Goal: Task Accomplishment & Management: Use online tool/utility

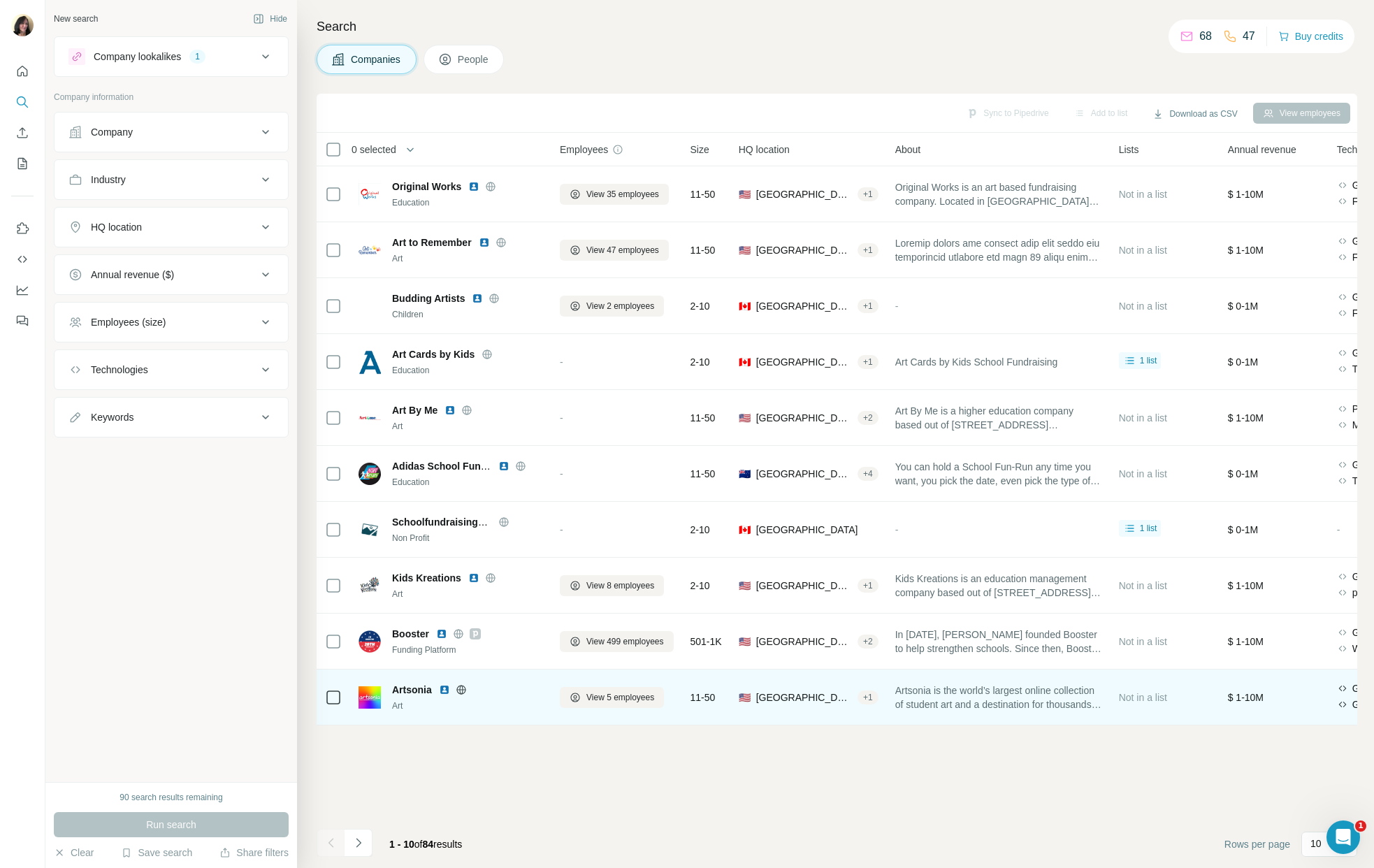
click at [409, 692] on span "Artsonia" at bounding box center [411, 689] width 40 height 14
click at [365, 695] on img at bounding box center [370, 697] width 23 height 23
click at [1024, 697] on span "Artsonia is the world’s largest online collection of student art and a destinat…" at bounding box center [998, 697] width 207 height 28
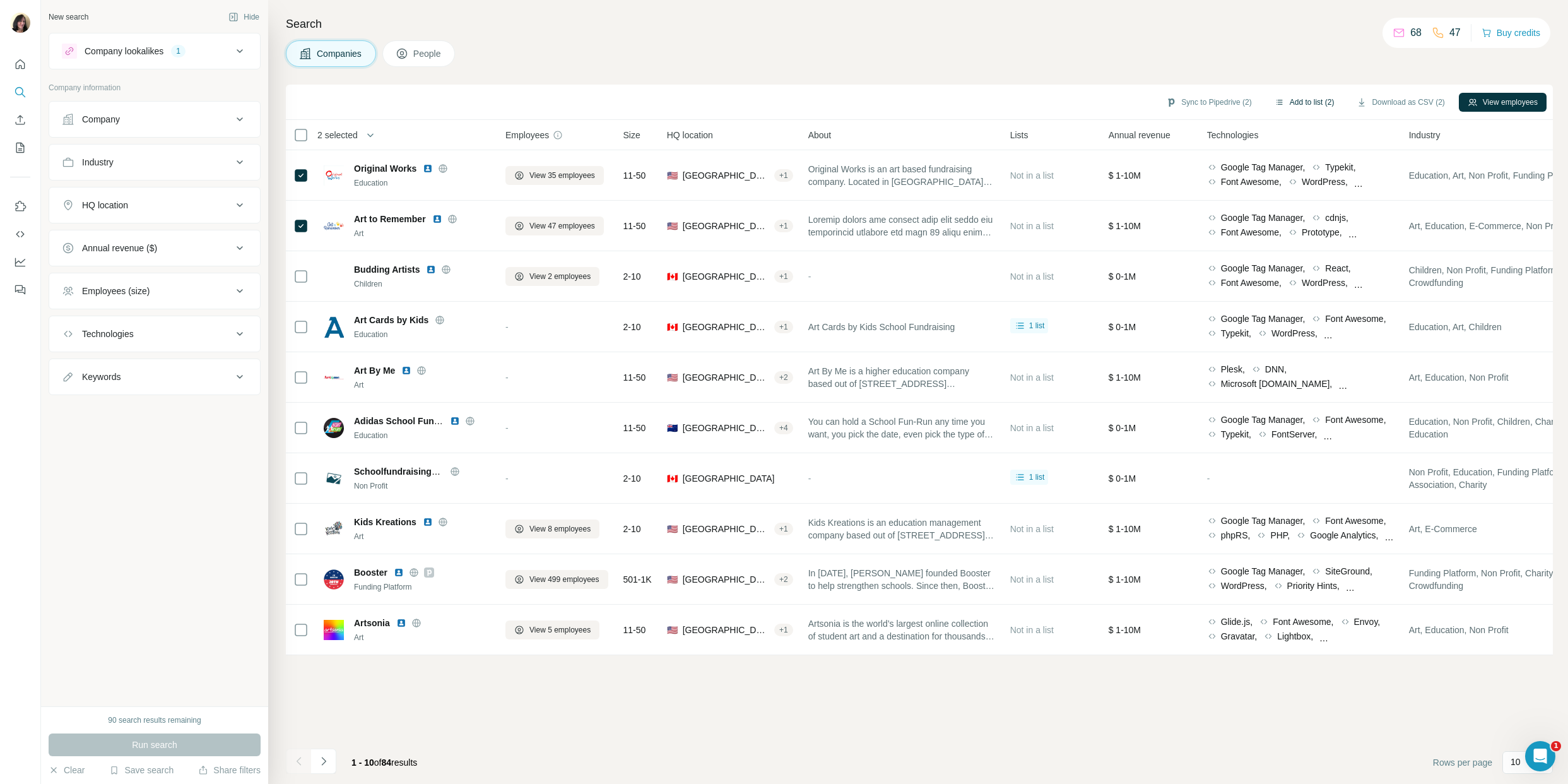
click at [1240, 102] on button "Add to list (2)" at bounding box center [1305, 102] width 78 height 19
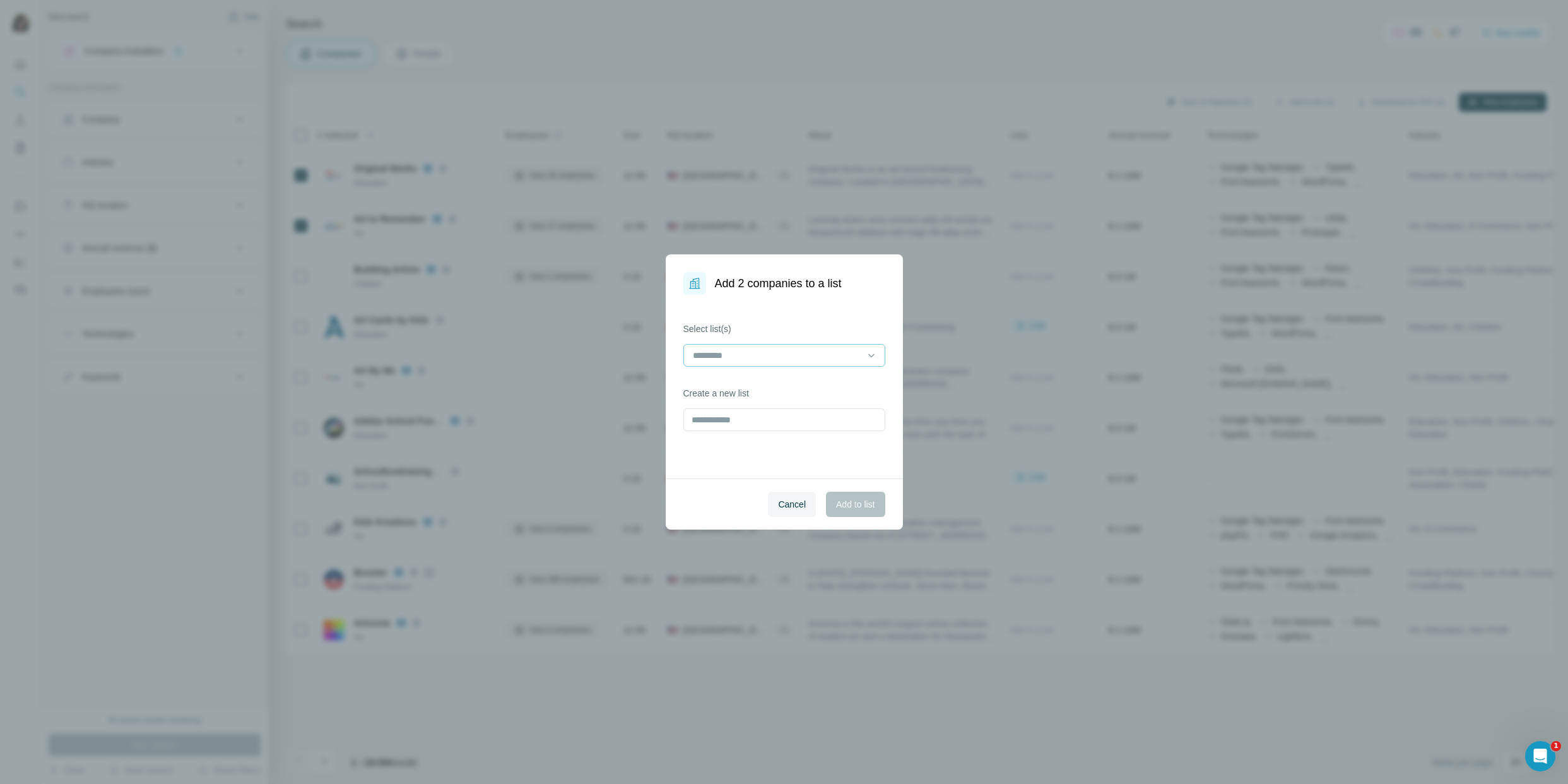
click at [835, 352] on input at bounding box center [777, 355] width 170 height 14
click at [835, 323] on label "Select list(s)" at bounding box center [784, 328] width 202 height 12
click at [874, 357] on icon at bounding box center [871, 355] width 12 height 12
click at [799, 308] on div "Select list(s) Create a new list" at bounding box center [784, 386] width 237 height 184
click at [799, 506] on span "Cancel" at bounding box center [792, 504] width 28 height 12
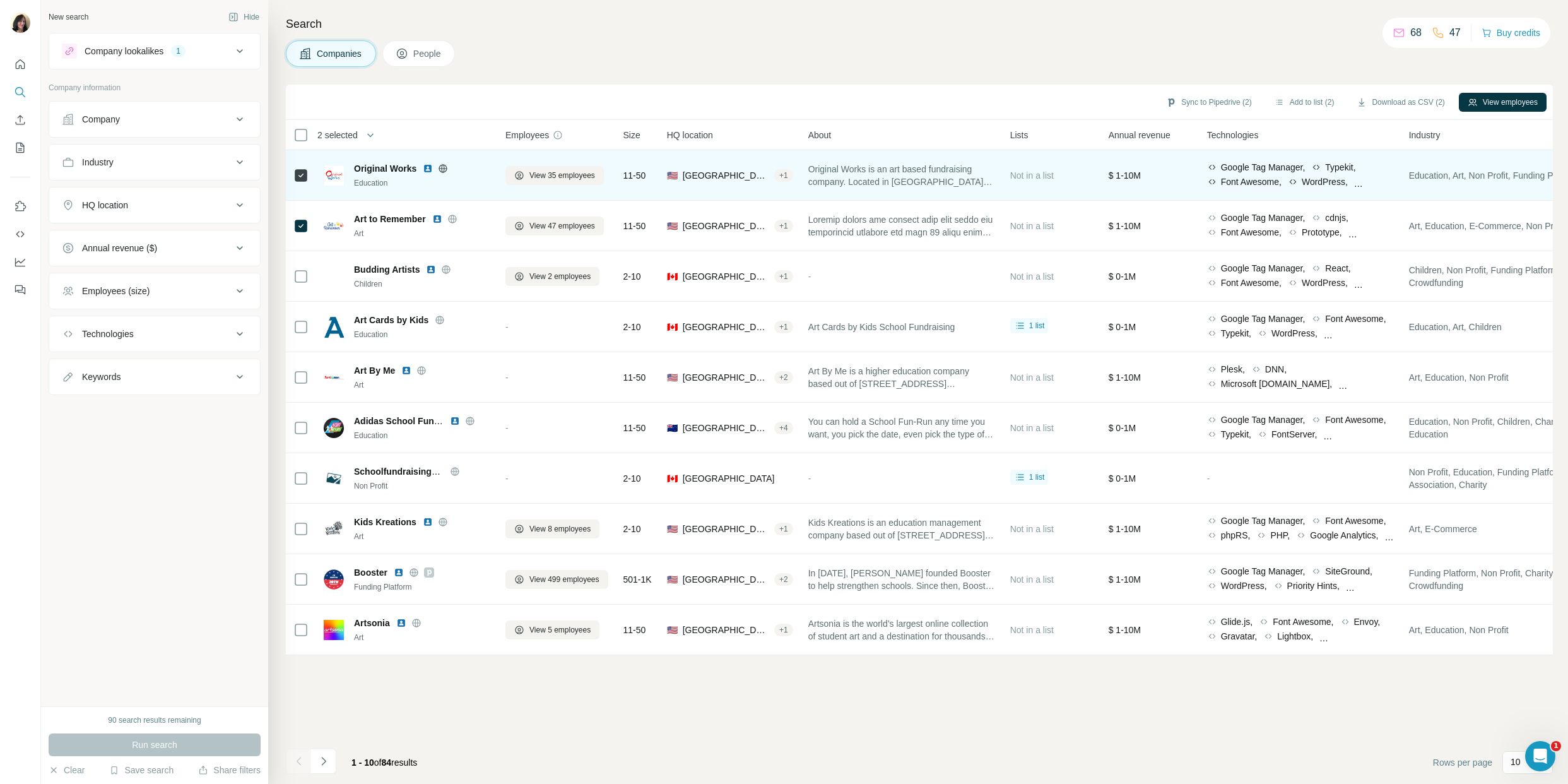
click at [371, 169] on span "Original Works" at bounding box center [385, 168] width 62 height 12
click at [427, 167] on img at bounding box center [428, 169] width 10 height 10
